Goal: Navigation & Orientation: Find specific page/section

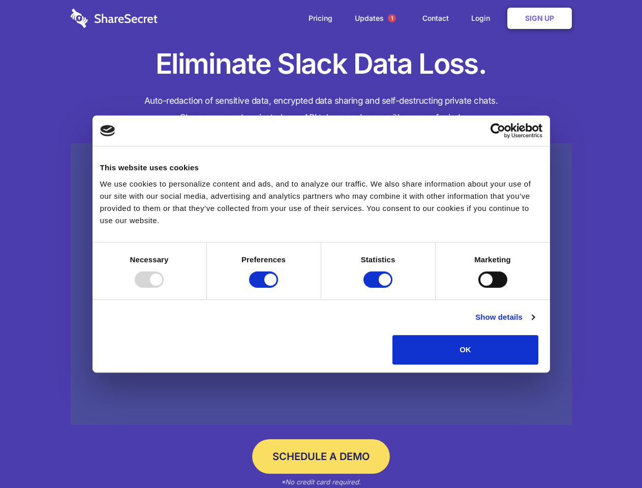
click at [164, 287] on div at bounding box center [149, 279] width 29 height 16
click at [278, 287] on input "Preferences" at bounding box center [263, 279] width 29 height 16
checkbox input "false"
click at [379, 287] on input "Statistics" at bounding box center [377, 279] width 29 height 16
checkbox input "false"
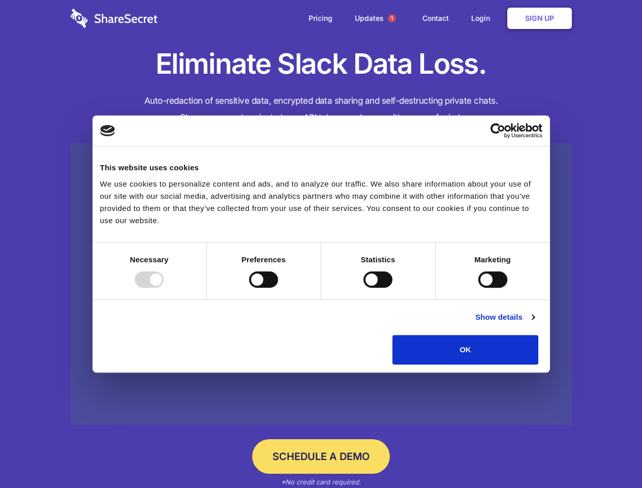
click at [478, 287] on input "Marketing" at bounding box center [492, 279] width 29 height 16
checkbox input "true"
click at [534, 323] on link "Show details" at bounding box center [504, 317] width 59 height 12
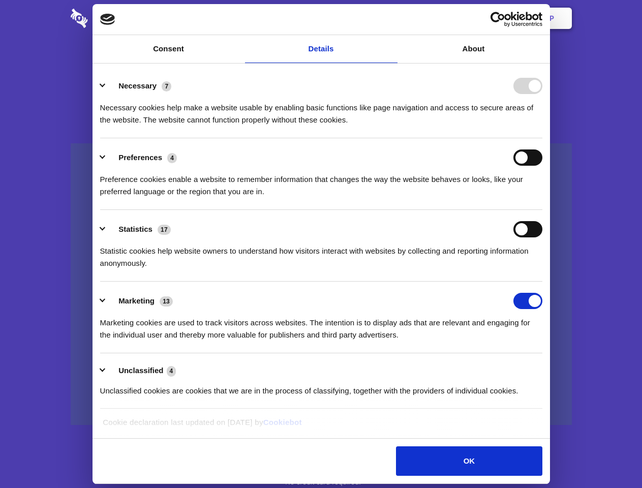
click at [547, 368] on div "Details Necessary 7 Necessary cookies help make a website usable by enabling ba…" at bounding box center [321, 251] width 452 height 369
click at [391, 18] on span "1" at bounding box center [392, 18] width 8 height 8
